Goal: Book appointment/travel/reservation

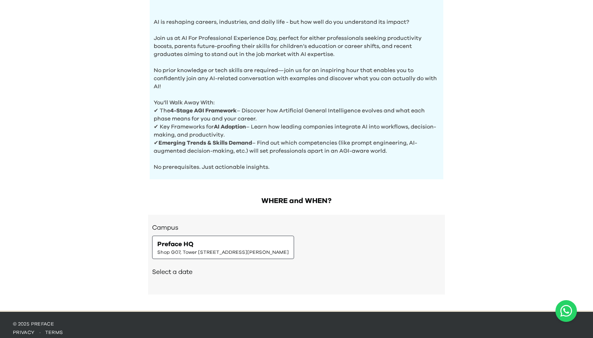
scroll to position [257, 0]
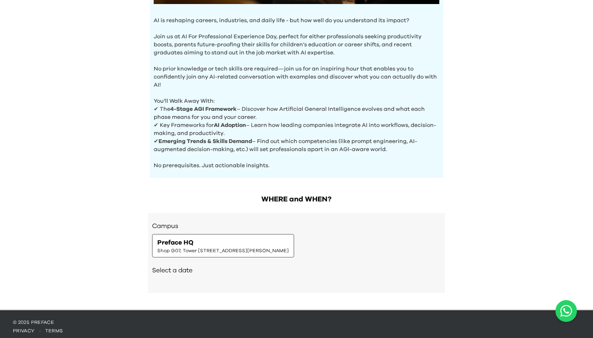
click at [294, 236] on div "Preface HQ Shop G07, Tower [STREET_ADDRESS][PERSON_NAME]" at bounding box center [223, 245] width 142 height 23
drag, startPoint x: 331, startPoint y: 248, endPoint x: 324, endPoint y: 249, distance: 7.7
click at [289, 248] on span "Shop G07, Tower [STREET_ADDRESS][PERSON_NAME]" at bounding box center [222, 250] width 131 height 6
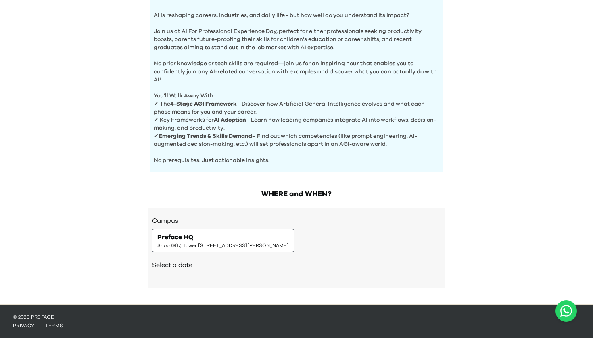
scroll to position [262, 0]
click at [187, 271] on div "Select a date" at bounding box center [296, 265] width 289 height 27
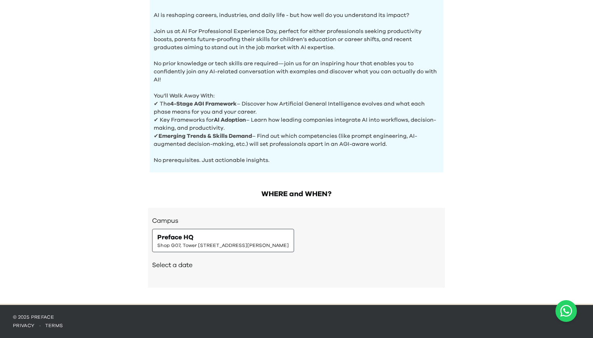
click at [289, 234] on div "Preface HQ Shop G07, Tower [STREET_ADDRESS][PERSON_NAME]" at bounding box center [222, 241] width 131 height 16
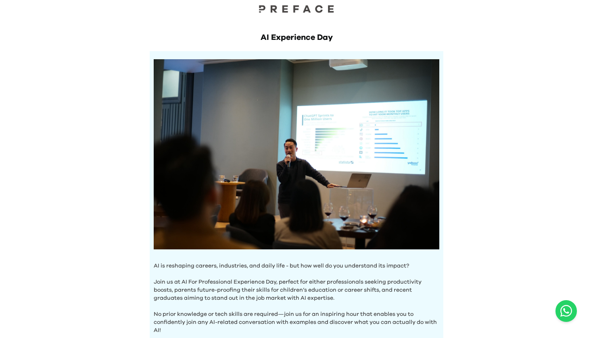
scroll to position [17, 0]
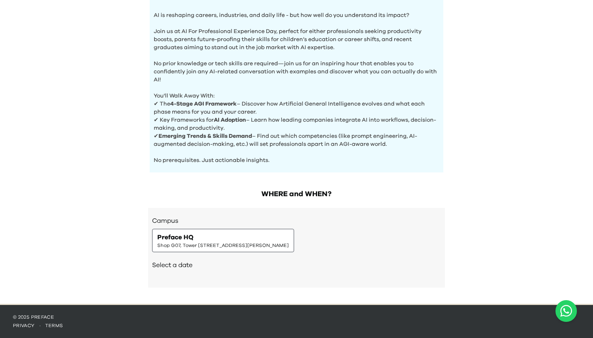
scroll to position [262, 0]
click at [289, 240] on div "Preface HQ Shop G07, Tower [STREET_ADDRESS][PERSON_NAME]" at bounding box center [222, 241] width 131 height 16
click at [188, 268] on h2 "Select a date" at bounding box center [296, 265] width 289 height 10
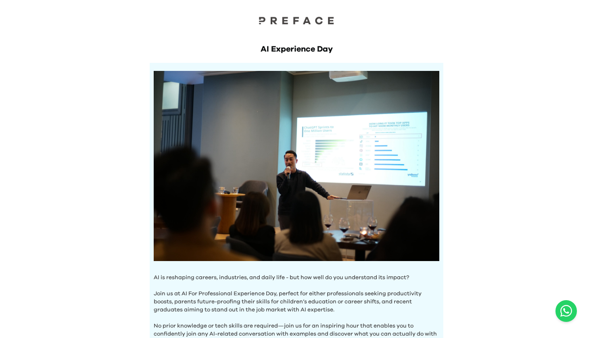
scroll to position [0, 0]
